Goal: Task Accomplishment & Management: Manage account settings

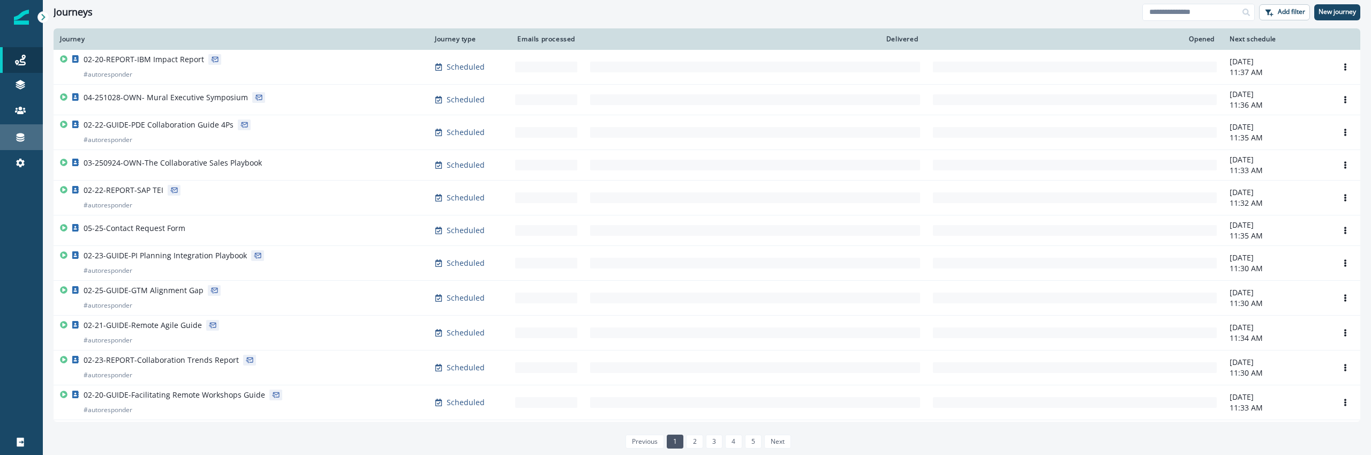
click at [25, 145] on link "Connections" at bounding box center [21, 137] width 43 height 26
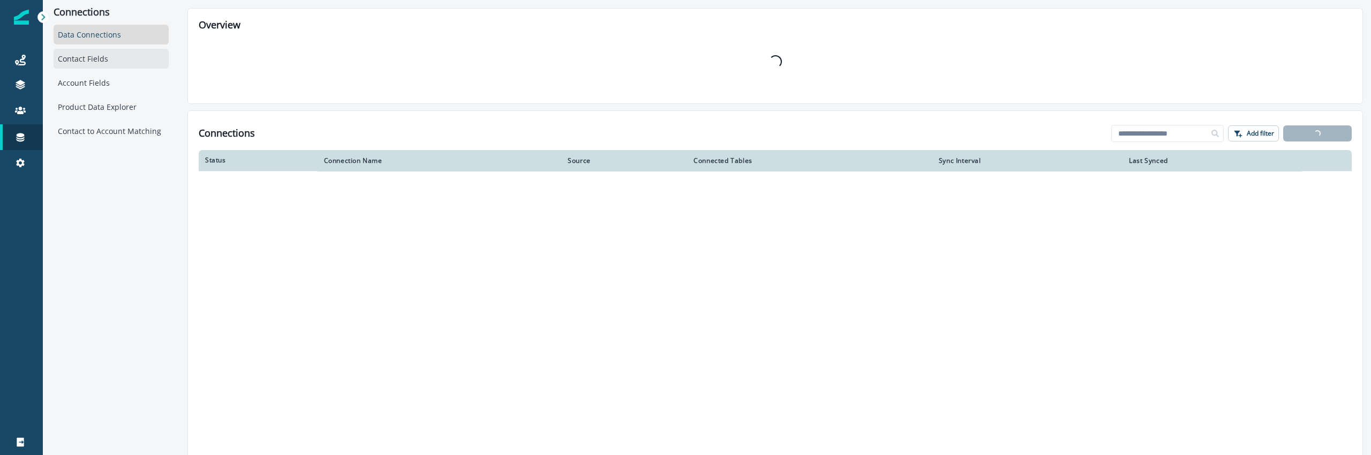
click at [103, 62] on div "Contact Fields" at bounding box center [111, 59] width 115 height 20
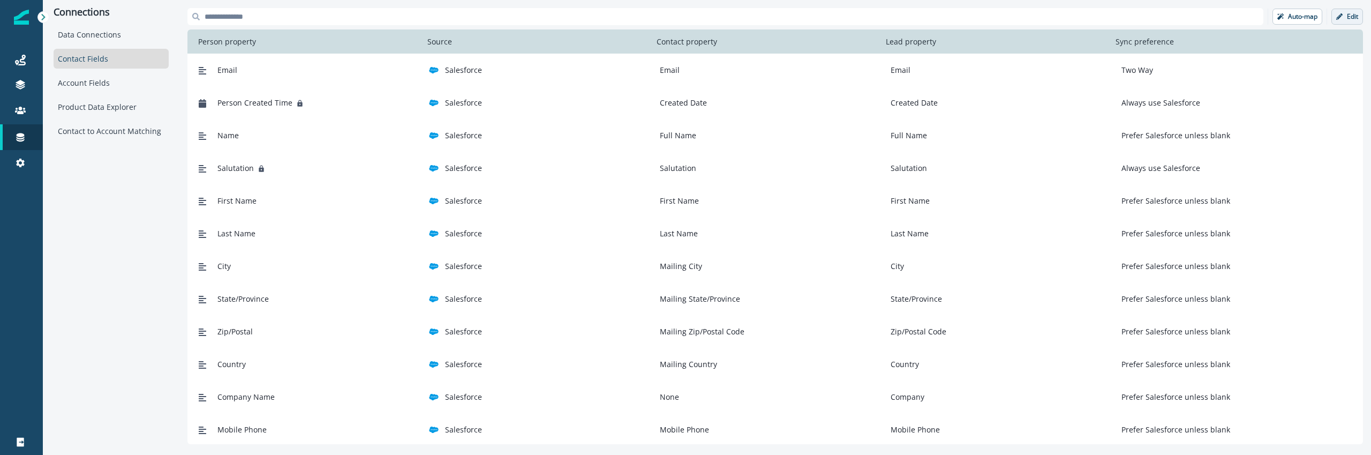
click at [1350, 17] on p "Edit" at bounding box center [1352, 16] width 11 height 7
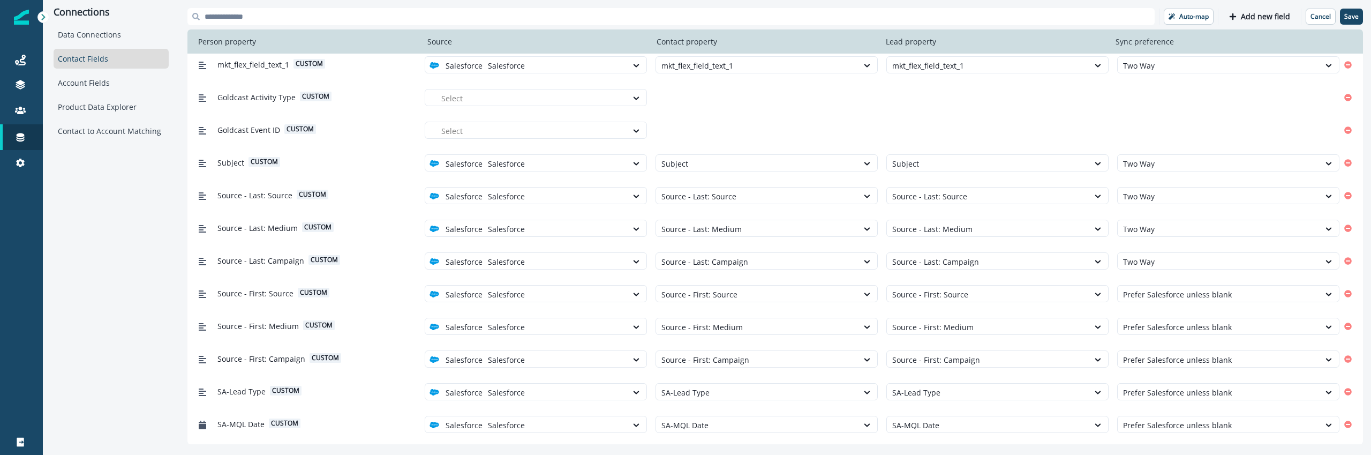
scroll to position [1080, 0]
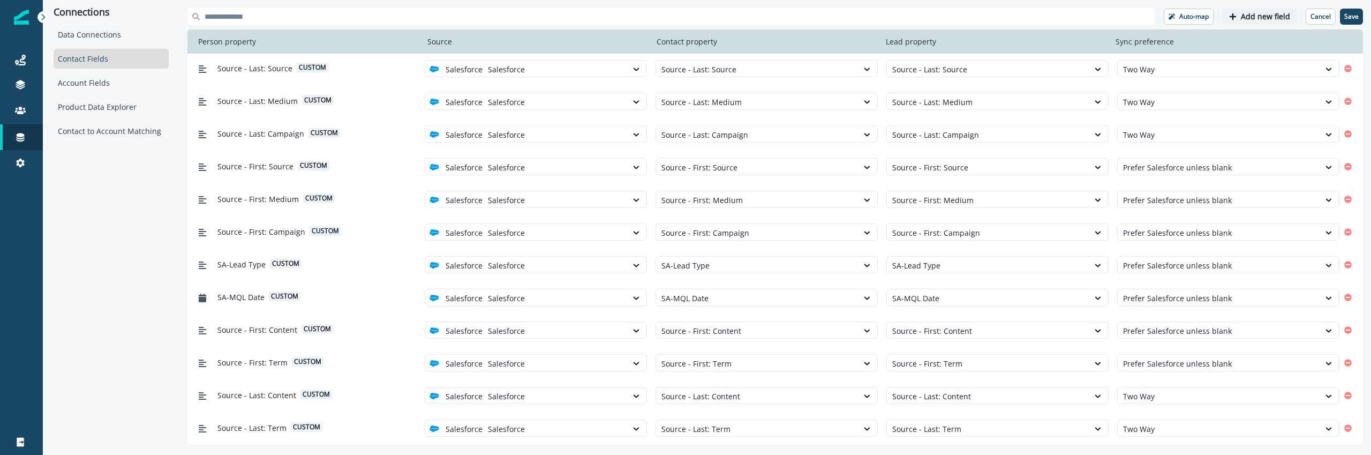
click at [1252, 20] on p "Add new field" at bounding box center [1265, 16] width 49 height 9
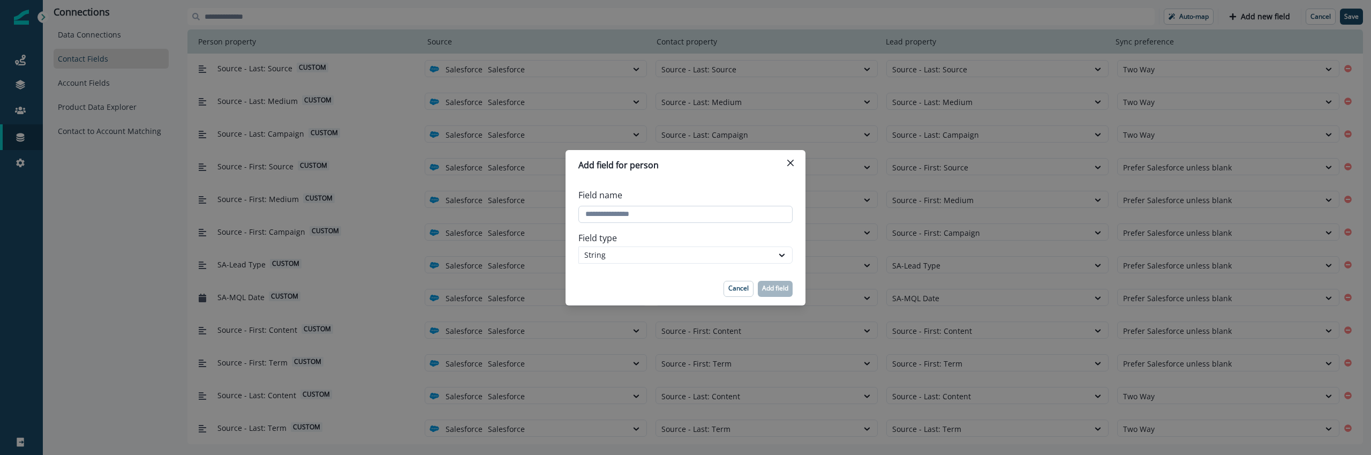
click at [622, 216] on input "Field name" at bounding box center [685, 214] width 214 height 17
click at [784, 234] on label "Field type" at bounding box center [682, 237] width 208 height 13
click at [771, 255] on div "String" at bounding box center [676, 254] width 194 height 13
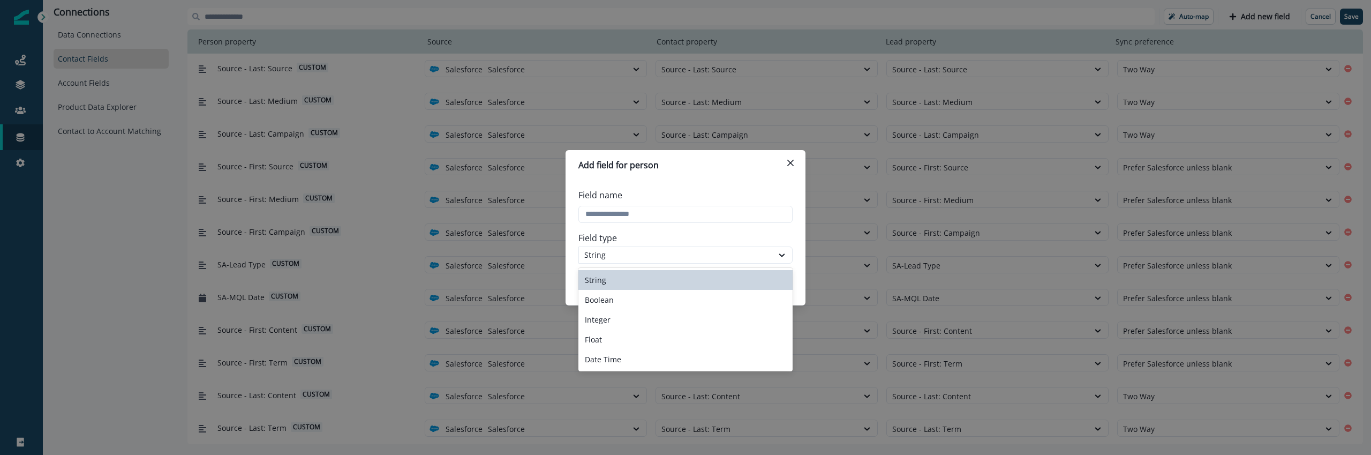
click at [655, 272] on div "String" at bounding box center [685, 280] width 214 height 20
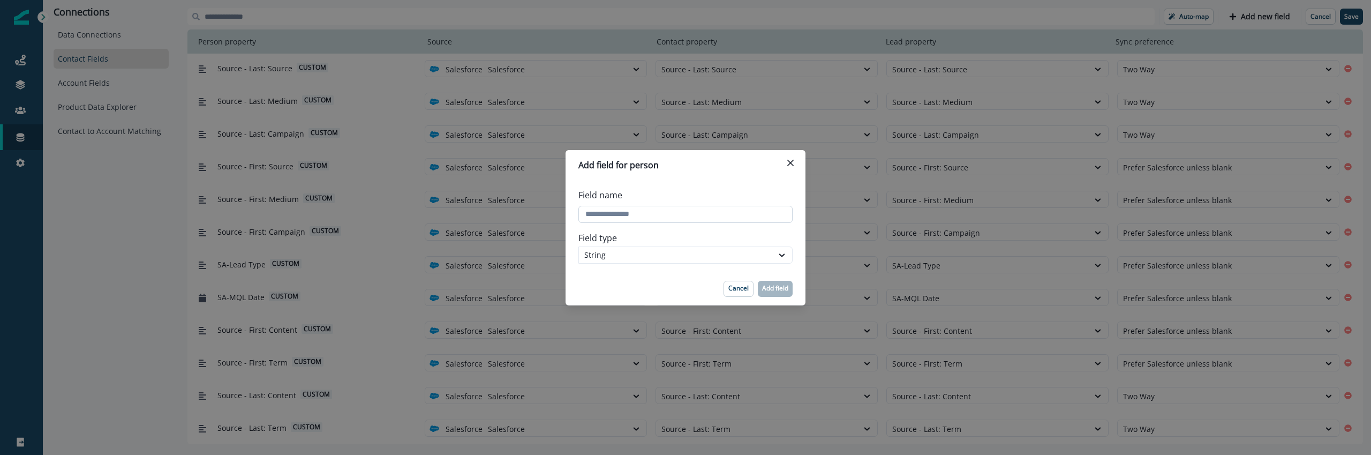
click at [650, 209] on input "Field name" at bounding box center [685, 214] width 214 height 17
click at [574, 140] on div "Add field for person Field name Field type String Cancel Add field" at bounding box center [685, 227] width 1371 height 455
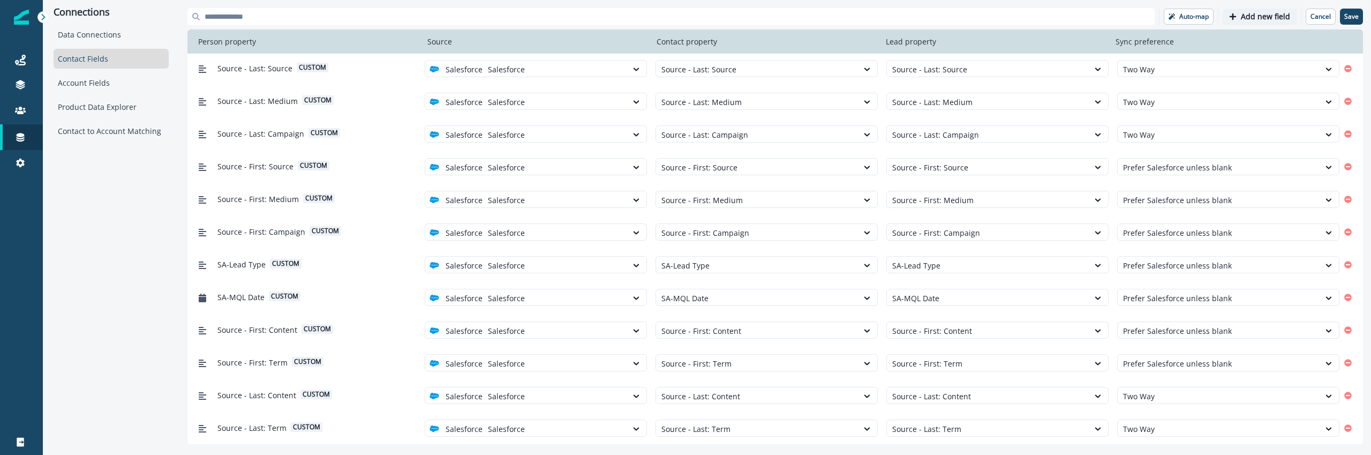
click at [1273, 13] on p "Add new field" at bounding box center [1265, 16] width 49 height 9
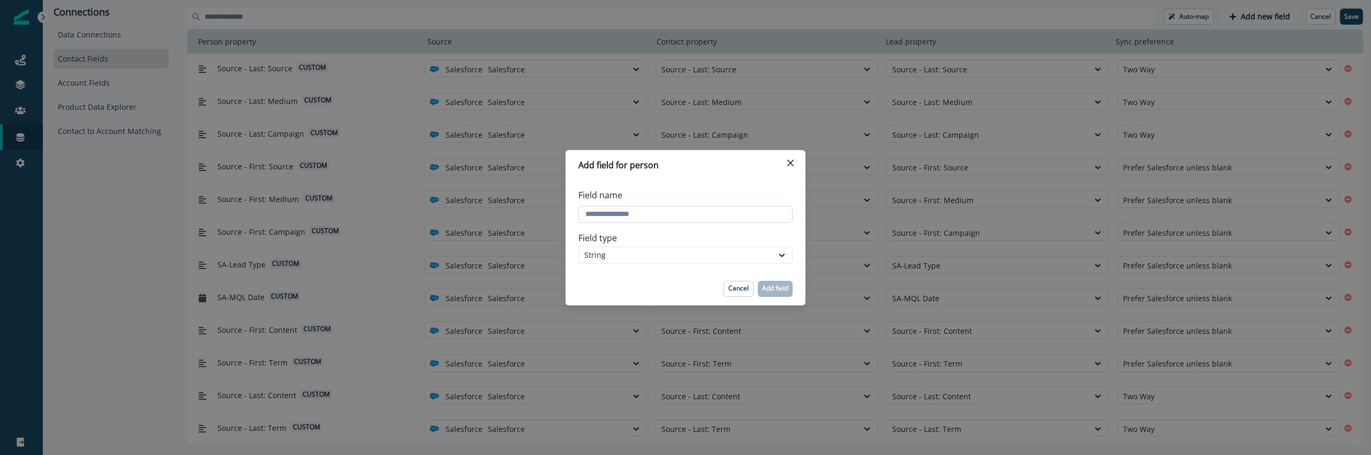
click at [662, 214] on input "Field name" at bounding box center [685, 214] width 214 height 17
type input "*"
click at [662, 214] on input "Field name" at bounding box center [685, 214] width 214 height 17
type input "*******"
click at [772, 288] on p "Add field" at bounding box center [775, 287] width 26 height 7
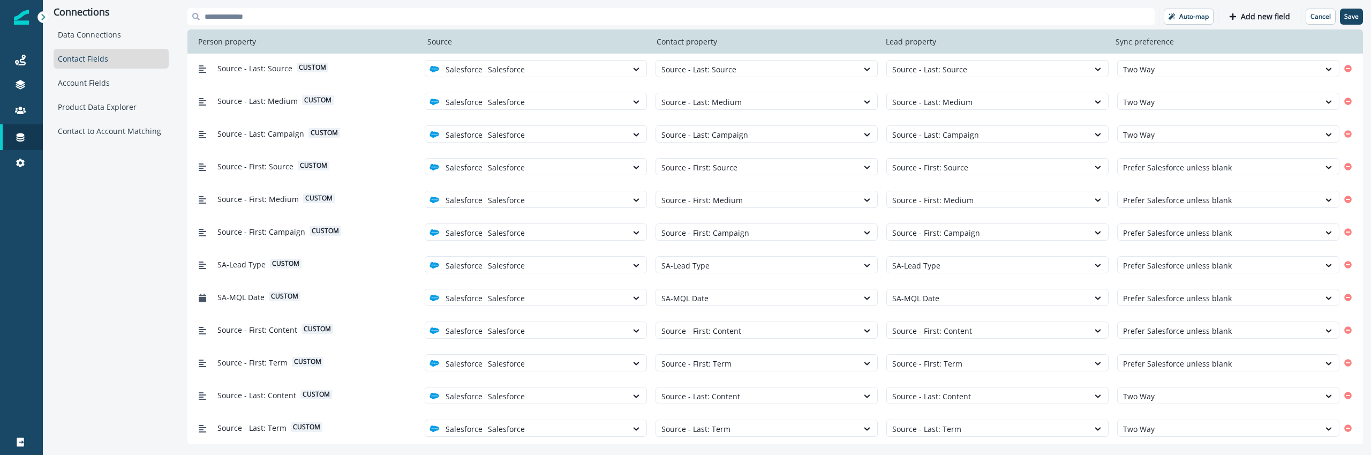
scroll to position [1112, 0]
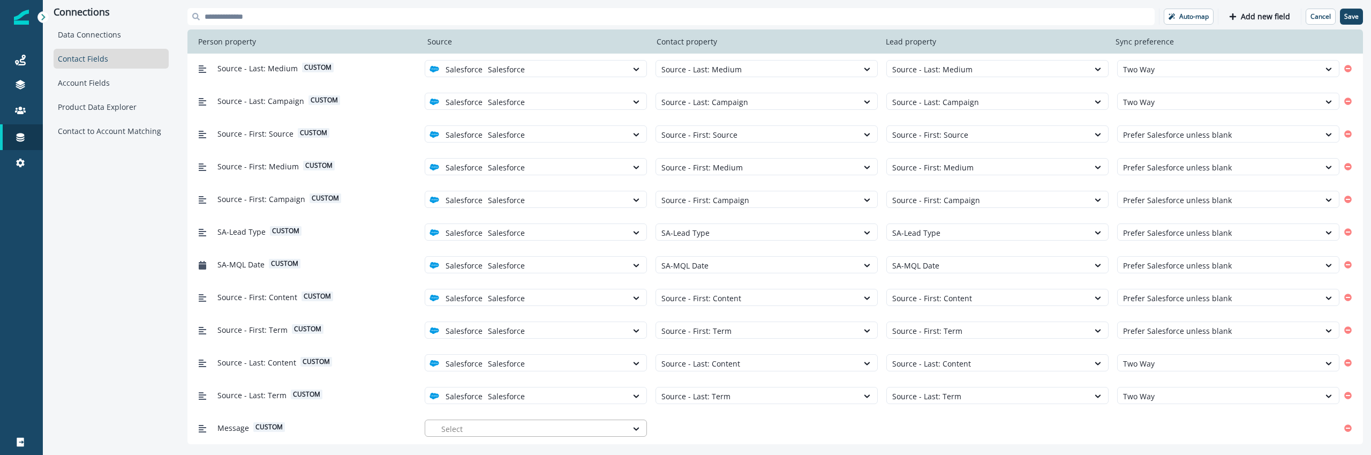
click at [533, 428] on div at bounding box center [531, 428] width 180 height 13
click at [524, 410] on div "Salesforce" at bounding box center [536, 403] width 222 height 20
click at [771, 423] on div at bounding box center [756, 428] width 191 height 13
type input "*"
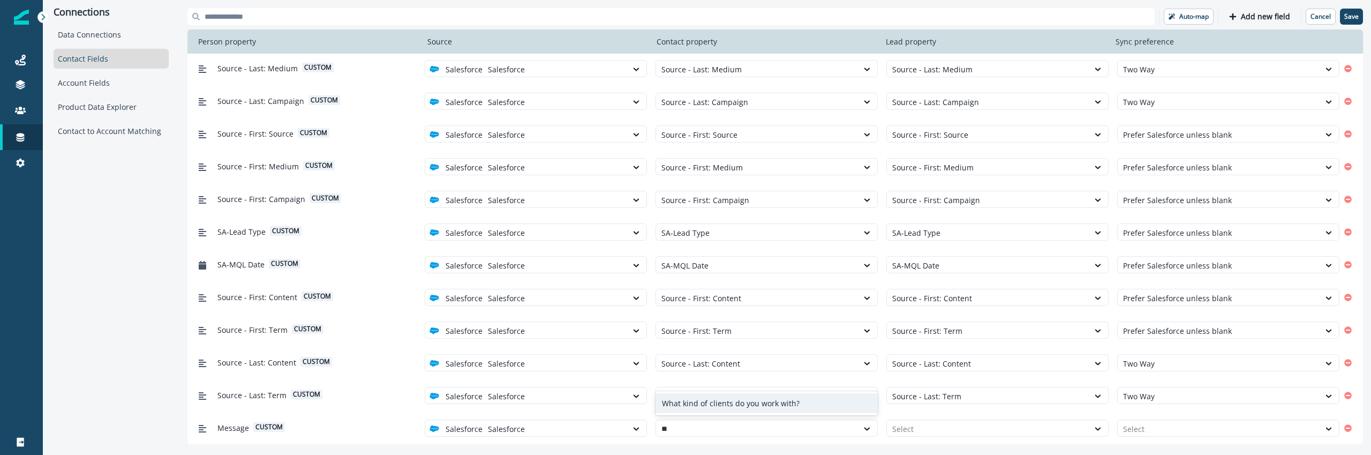
type input "*"
type input "***"
click at [705, 431] on div at bounding box center [756, 428] width 191 height 13
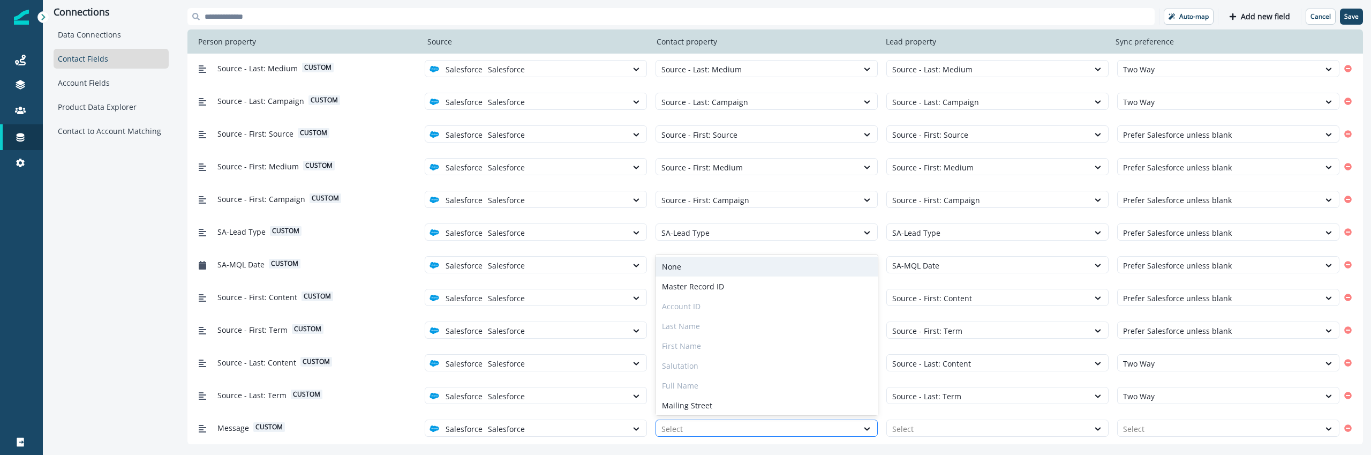
click at [705, 431] on div at bounding box center [756, 428] width 191 height 13
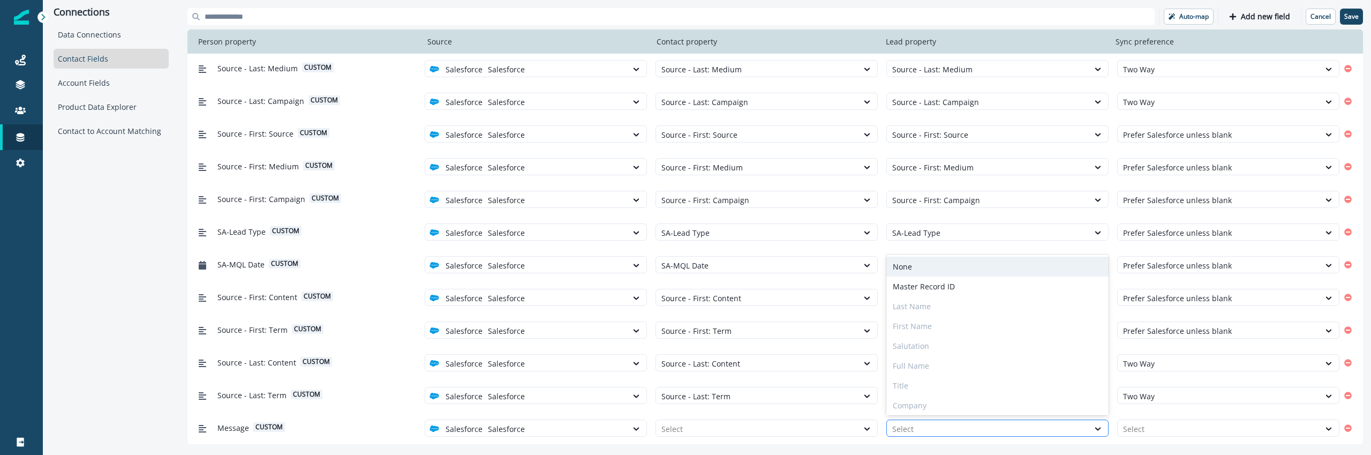
click at [936, 426] on div at bounding box center [987, 428] width 191 height 13
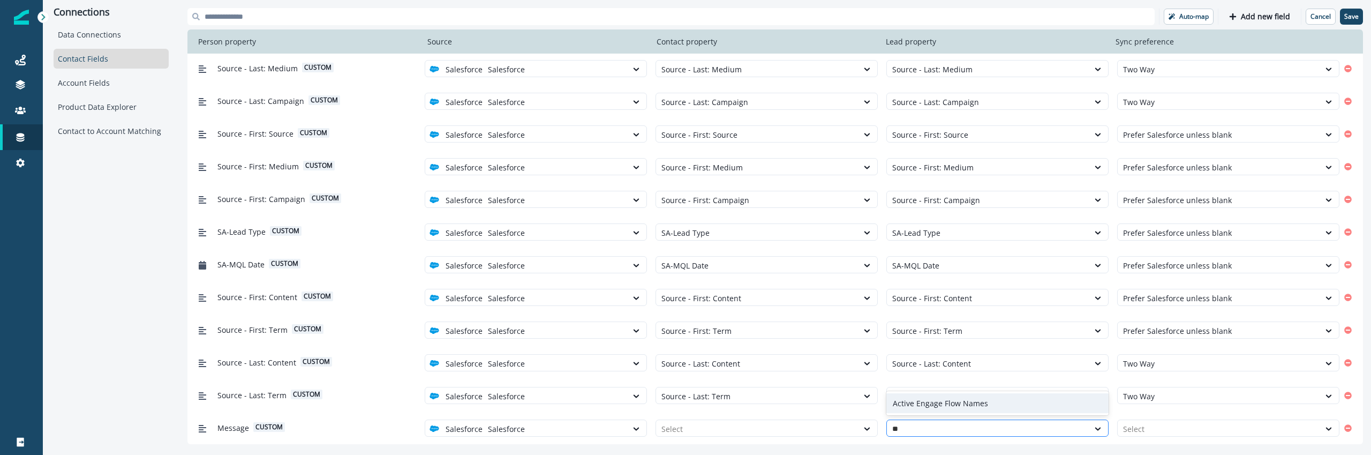
type input "*"
click at [7, 81] on div at bounding box center [21, 84] width 34 height 11
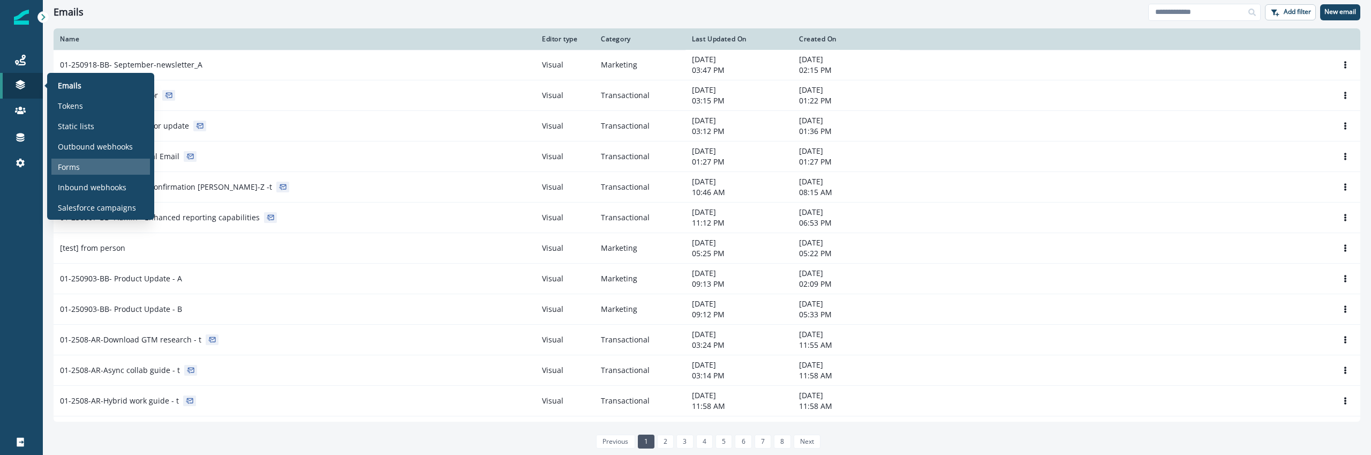
click at [81, 165] on div "Forms" at bounding box center [100, 167] width 99 height 16
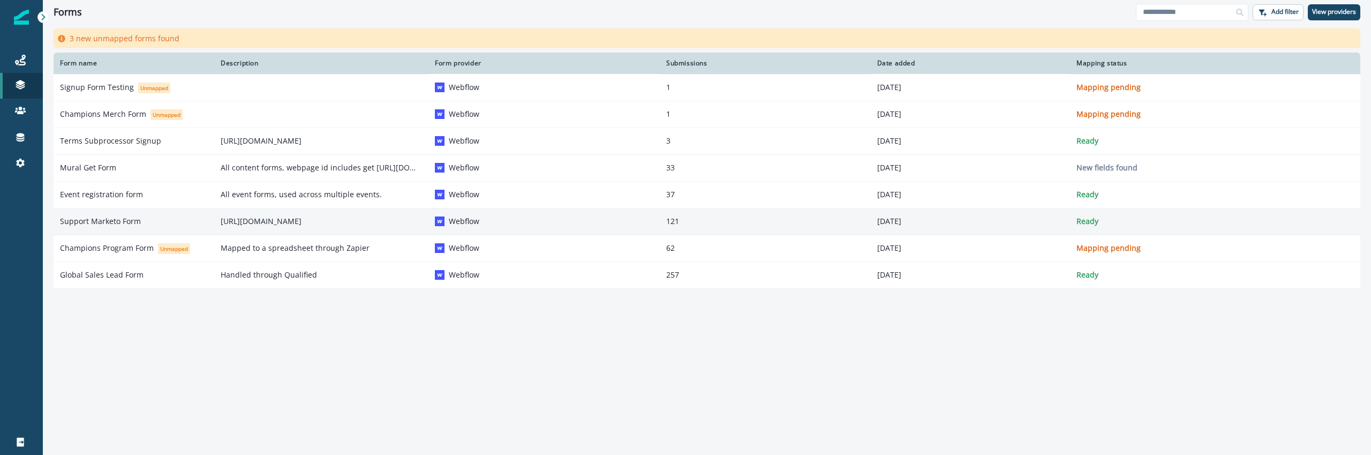
click at [111, 217] on p "Support Marketo Form" at bounding box center [100, 221] width 81 height 11
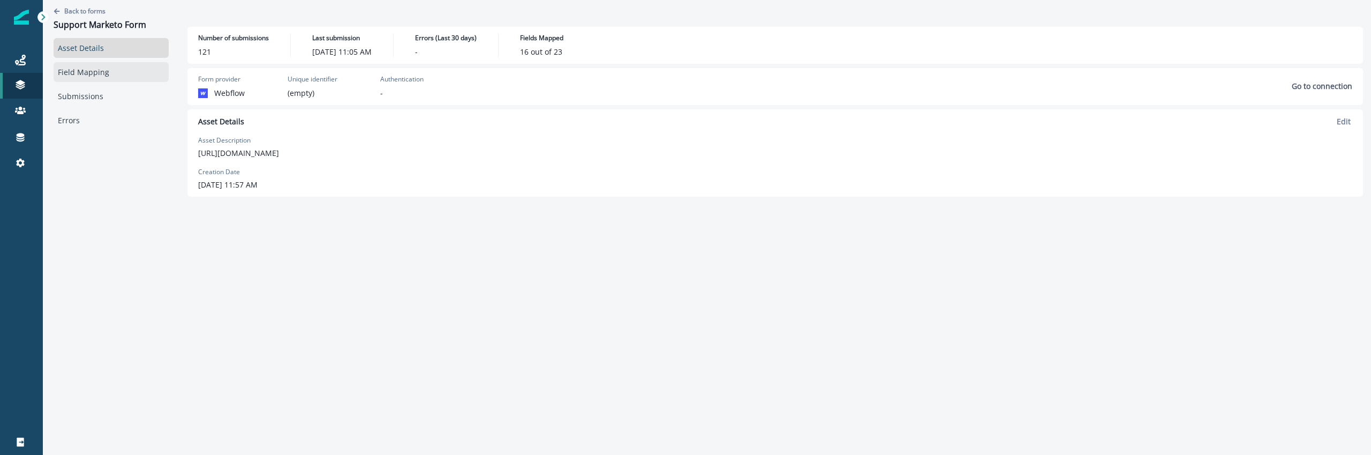
click at [108, 73] on link "Field Mapping" at bounding box center [111, 72] width 115 height 20
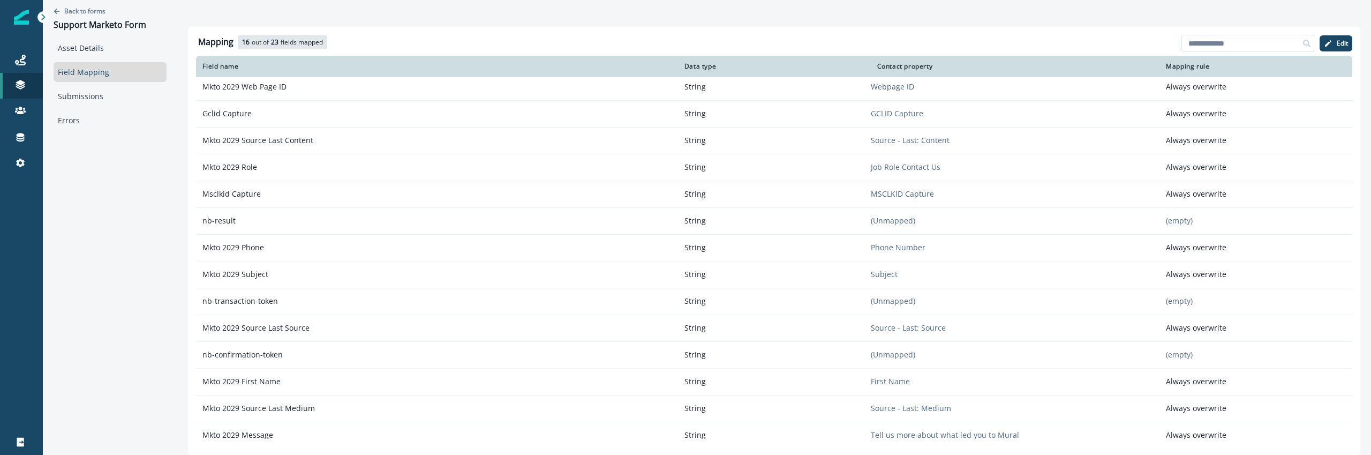
scroll to position [255, 0]
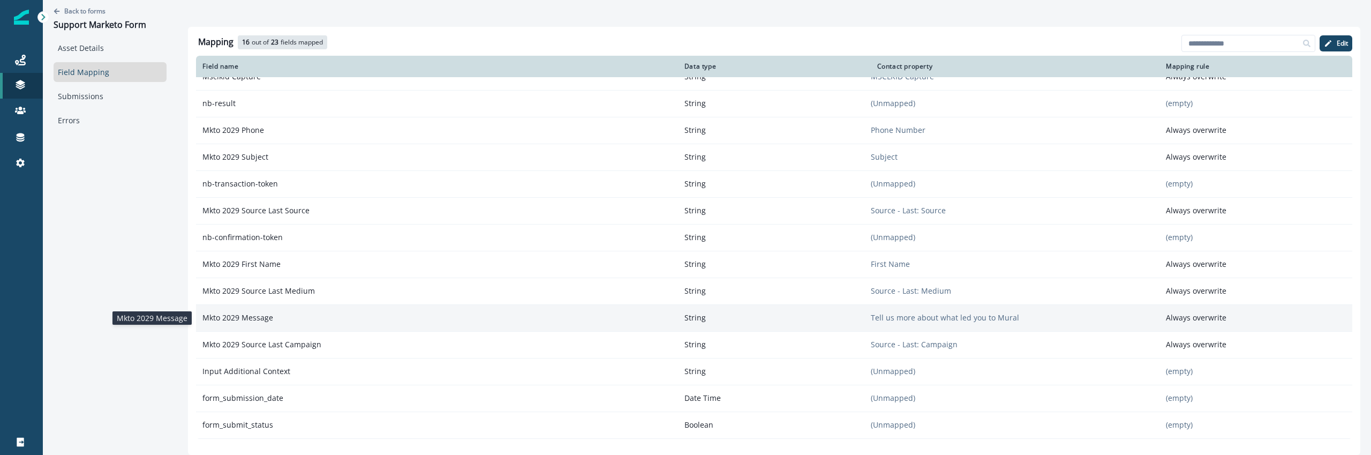
click at [353, 323] on p "Mkto 2029 Message" at bounding box center [436, 317] width 481 height 19
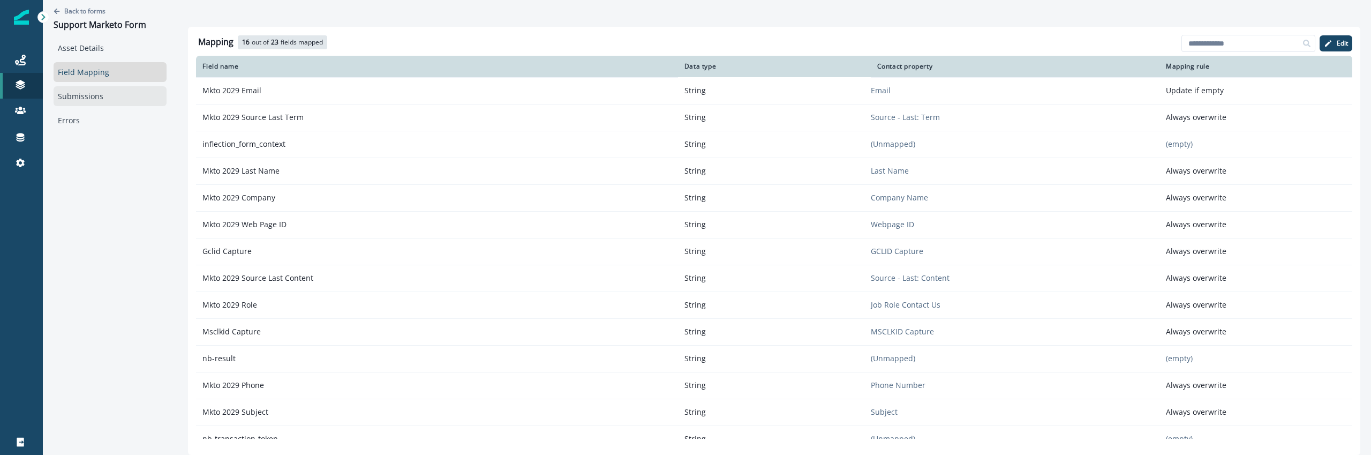
click at [92, 92] on link "Submissions" at bounding box center [110, 96] width 113 height 20
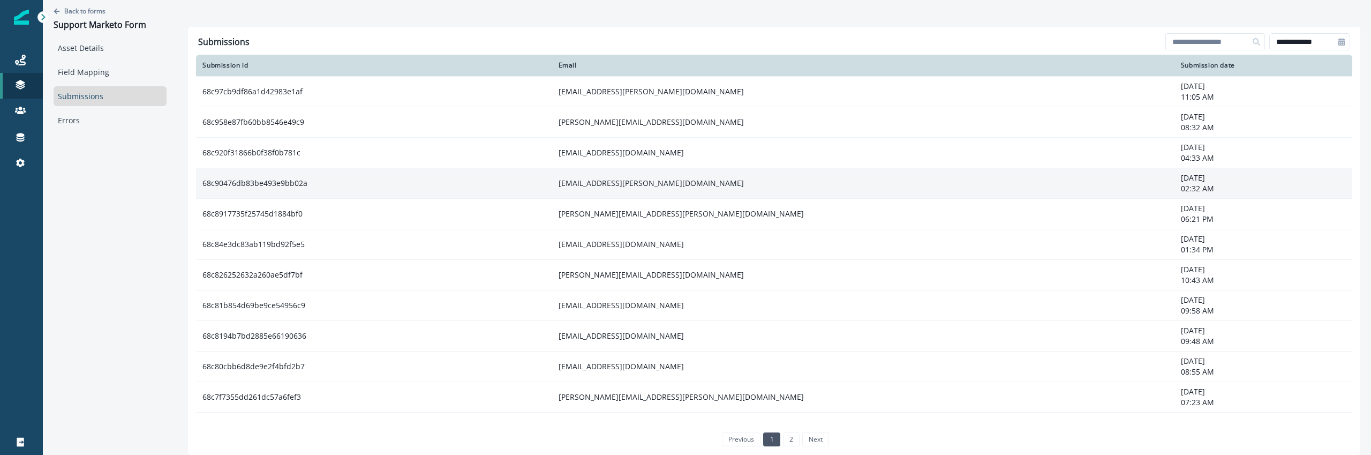
click at [418, 197] on td "68c90476db83be493e9bb02a" at bounding box center [374, 183] width 356 height 31
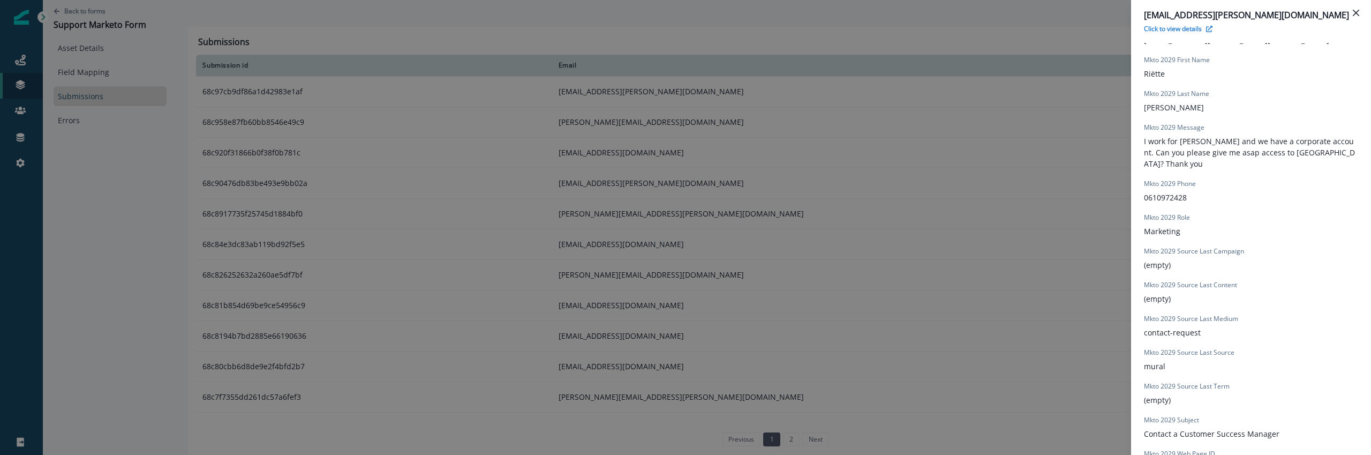
scroll to position [275, 0]
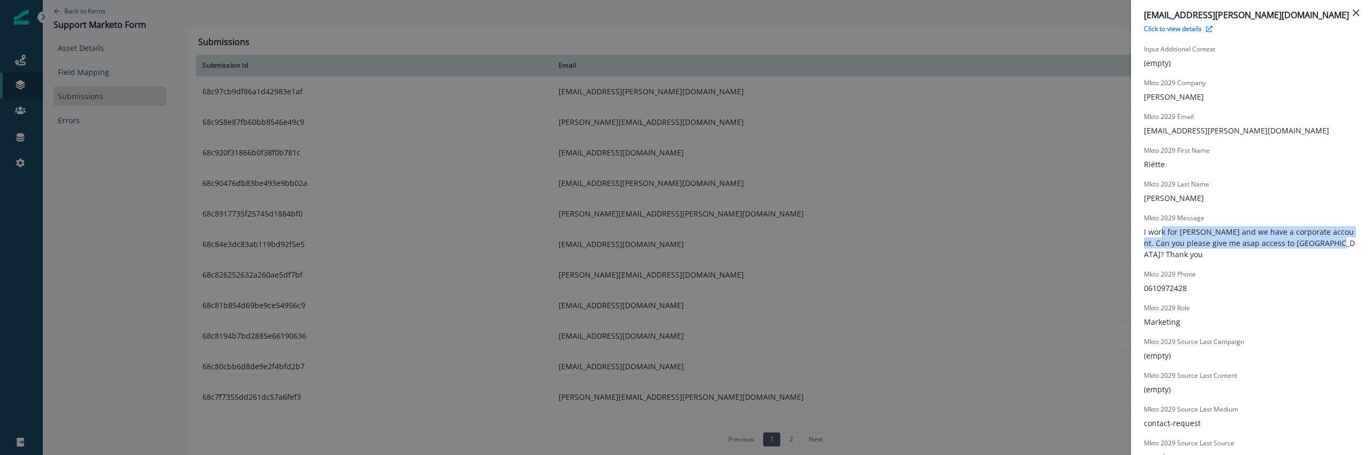
drag, startPoint x: 1160, startPoint y: 231, endPoint x: 1295, endPoint y: 261, distance: 138.9
click at [1295, 261] on div "form_submission_date [DATE]T06:32:21.860Z form_submit_status true Gclid Capture…" at bounding box center [1251, 320] width 214 height 755
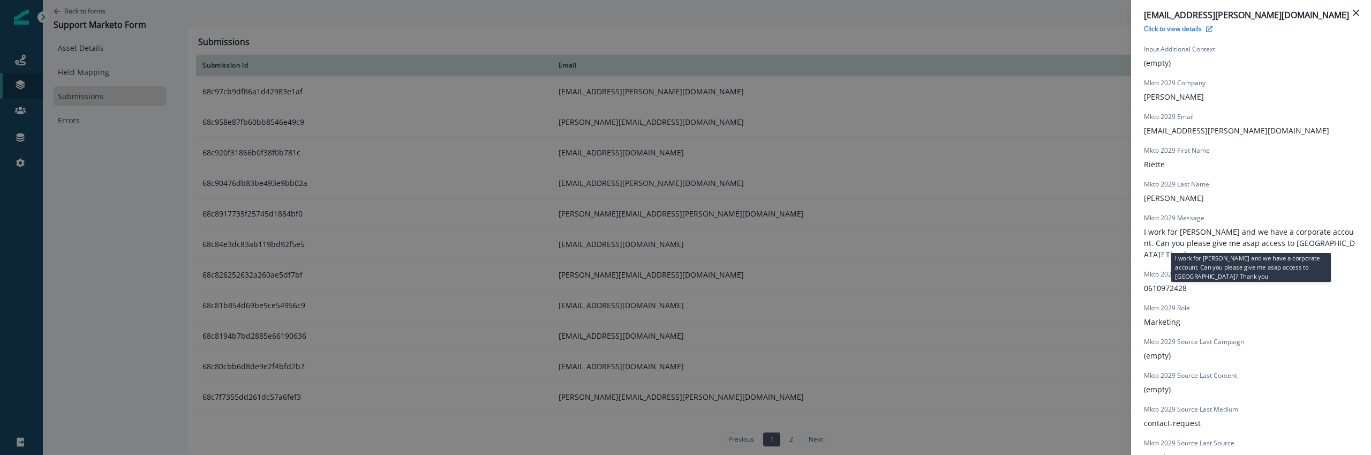
click at [1315, 243] on p "I work for [PERSON_NAME] and we have a corporate account. Can you please give m…" at bounding box center [1251, 243] width 214 height 34
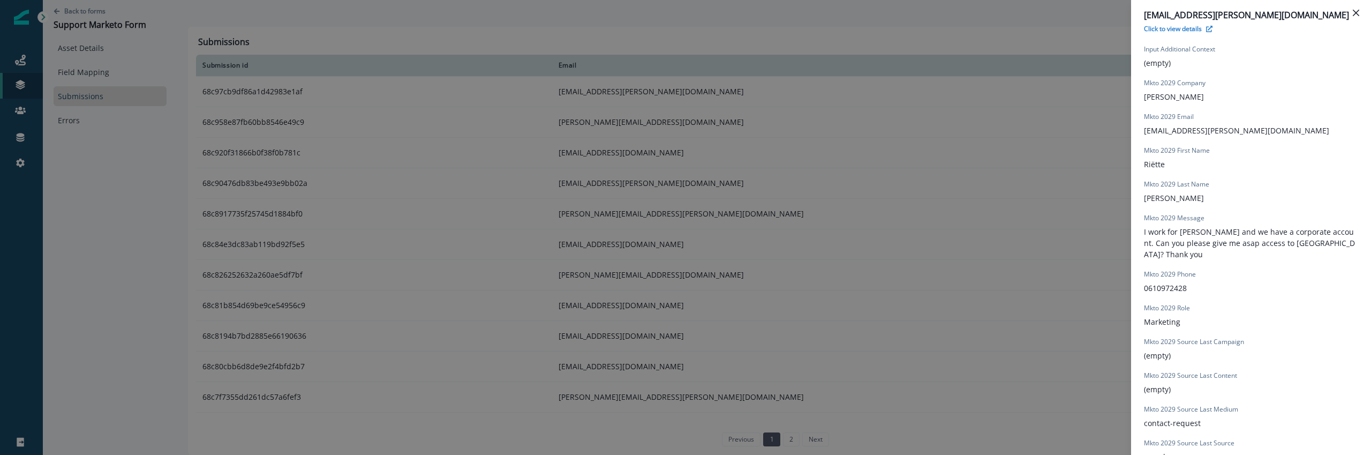
click at [474, 153] on div "[EMAIL_ADDRESS][PERSON_NAME][DOMAIN_NAME] Click to view details Form Provider W…" at bounding box center [685, 227] width 1371 height 455
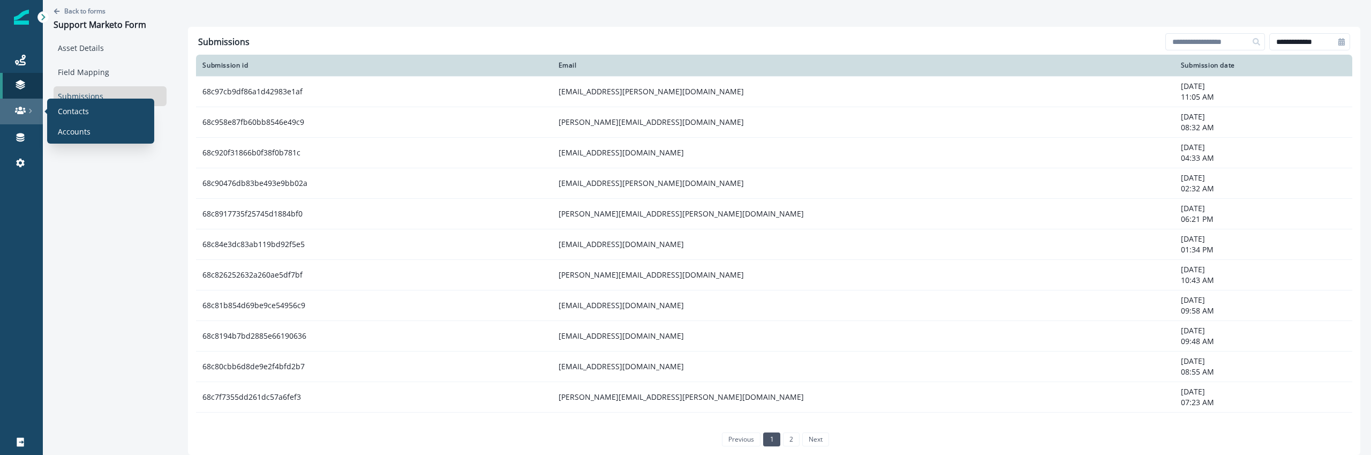
click at [32, 111] on icon at bounding box center [30, 111] width 3 height 5
